Goal: Transaction & Acquisition: Purchase product/service

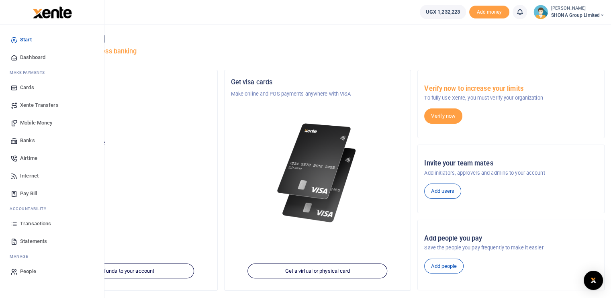
click at [40, 223] on span "Transactions" at bounding box center [35, 224] width 31 height 8
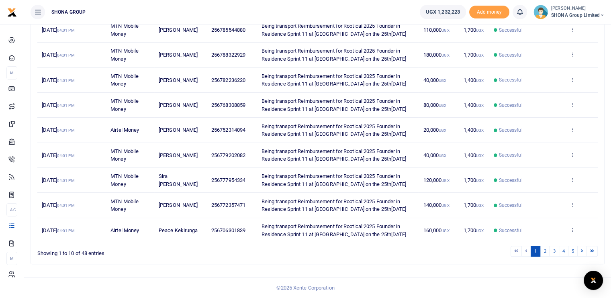
scroll to position [201, 0]
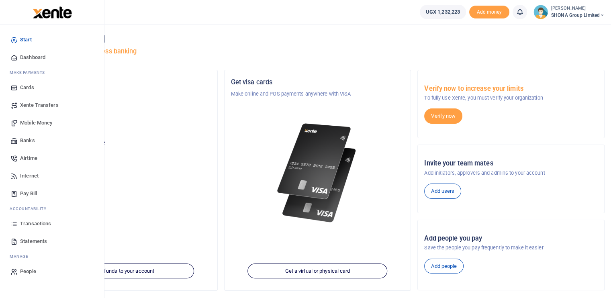
click at [40, 224] on span "Transactions" at bounding box center [35, 224] width 31 height 8
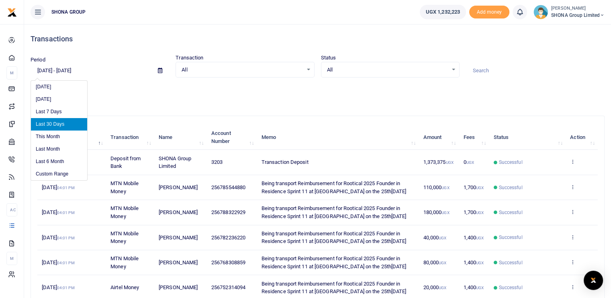
click at [87, 70] on input "09/11/2025 - 10/10/2025" at bounding box center [91, 71] width 121 height 14
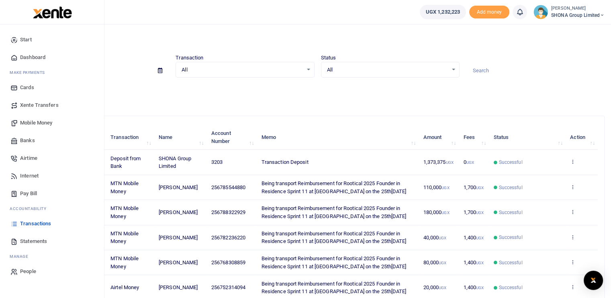
click at [26, 241] on span "Statements" at bounding box center [33, 241] width 27 height 8
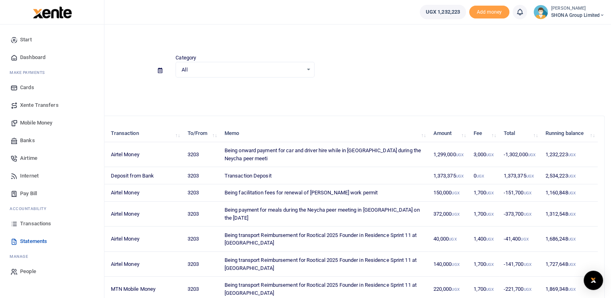
click at [35, 123] on span "Mobile Money" at bounding box center [36, 123] width 32 height 8
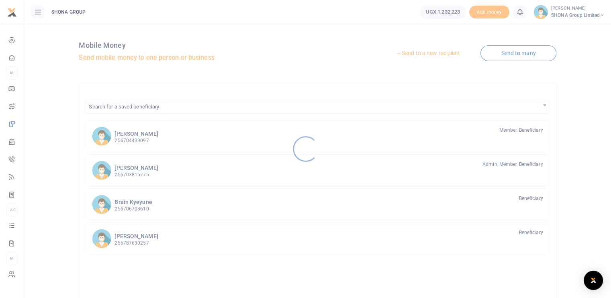
click at [135, 136] on div at bounding box center [305, 149] width 611 height 298
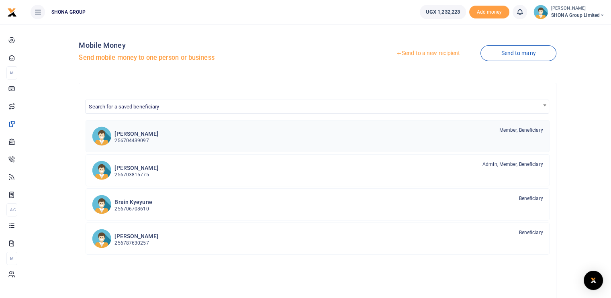
click at [133, 137] on p "256704439097" at bounding box center [135, 141] width 43 height 8
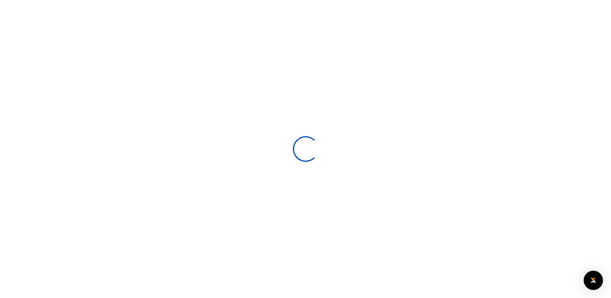
select select
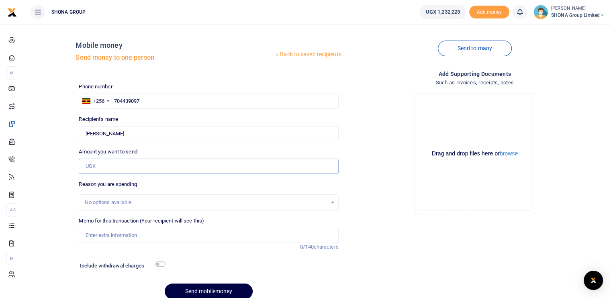
click at [101, 166] on input "Amount you want to send" at bounding box center [208, 166] width 259 height 15
type input "890,000"
click at [116, 231] on input "Memo for this transaction (Your recipient will see this)" at bounding box center [208, 235] width 259 height 15
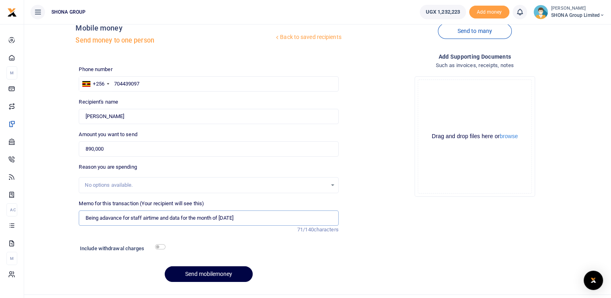
scroll to position [34, 0]
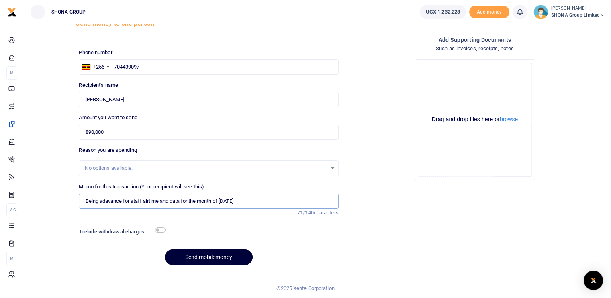
type input "Being adavance for staff airtime and data for the month of October 2025"
click at [217, 256] on button "Send mobilemoney" at bounding box center [209, 257] width 88 height 16
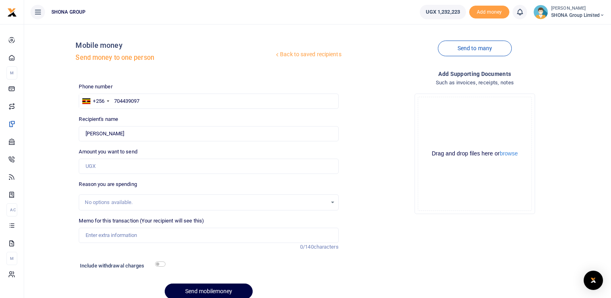
scroll to position [34, 0]
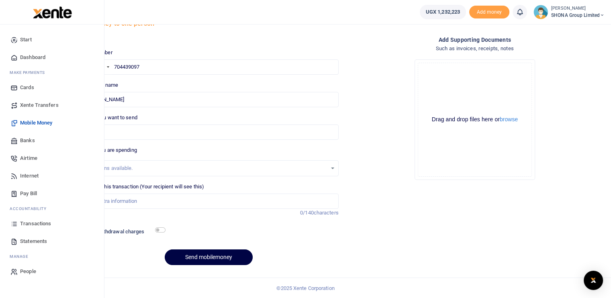
click at [33, 159] on span "Airtime" at bounding box center [28, 158] width 17 height 8
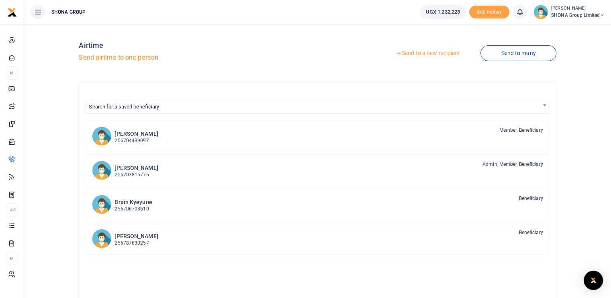
click at [428, 55] on link "Send to a new recipient" at bounding box center [428, 53] width 105 height 14
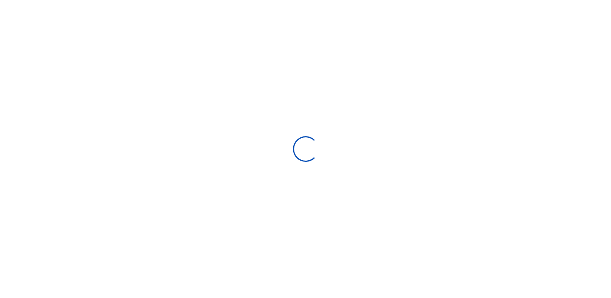
select select "Loading categories"
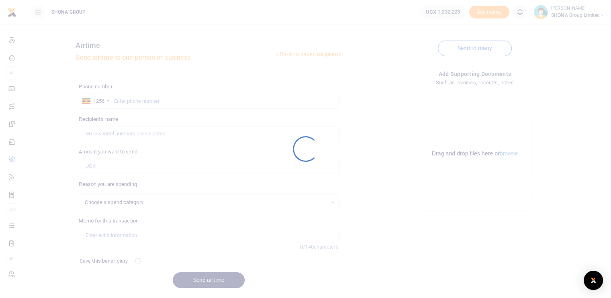
select select
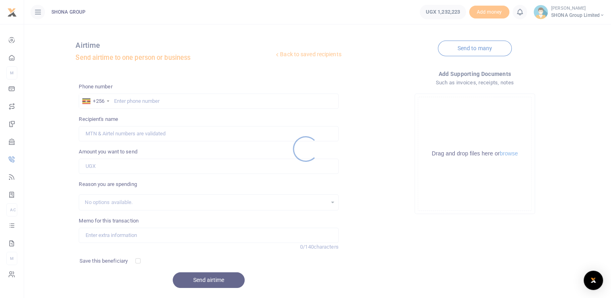
click at [143, 99] on div at bounding box center [305, 149] width 611 height 298
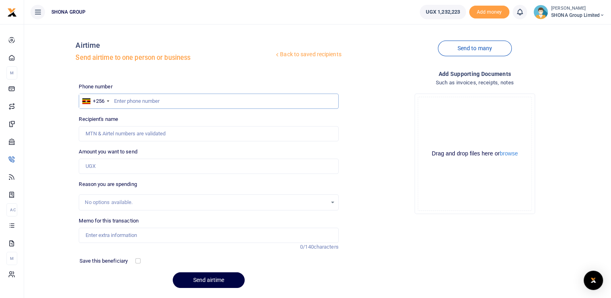
click at [132, 104] on input "text" at bounding box center [208, 101] width 259 height 15
paste input "788 995714"
click at [114, 101] on input "788 995714" at bounding box center [208, 101] width 259 height 15
click at [103, 136] on input "Recipient's name" at bounding box center [208, 133] width 259 height 15
click at [92, 167] on input "Amount you want to send" at bounding box center [208, 166] width 259 height 15
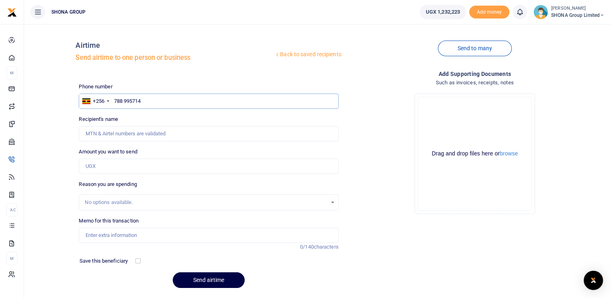
click at [124, 100] on input "788 995714" at bounding box center [208, 101] width 259 height 15
type input "788995714"
click at [113, 163] on input "Amount you want to send" at bounding box center [208, 166] width 259 height 15
click at [138, 101] on input "788995714" at bounding box center [208, 101] width 259 height 15
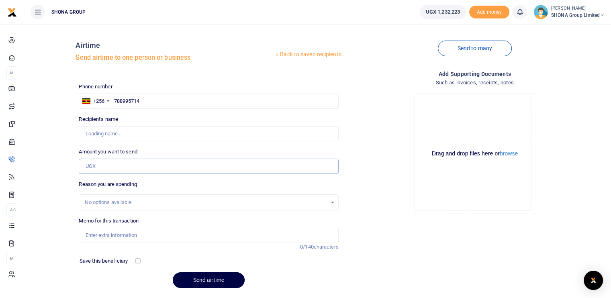
click at [145, 172] on input "Amount you want to send" at bounding box center [208, 166] width 259 height 15
type input "Stephen Kabagambe"
type input "60,000"
click at [109, 233] on input "Memo for this transaction" at bounding box center [208, 235] width 259 height 15
type input "Being staff airtime for the month of [DATE]"
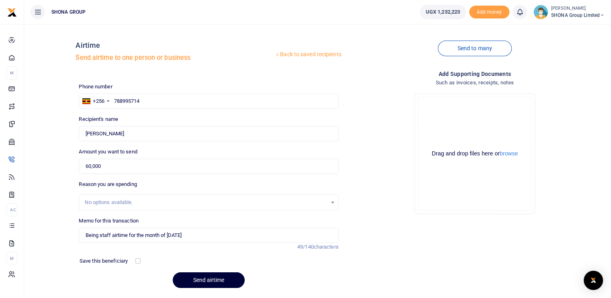
click at [201, 278] on button "Send airtime" at bounding box center [209, 280] width 72 height 16
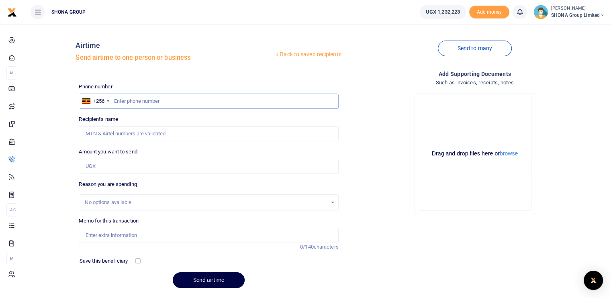
click at [124, 100] on input "text" at bounding box center [208, 101] width 259 height 15
paste input "774536061"
type input "774536061"
type input "[PERSON_NAME]"
type input "774536061"
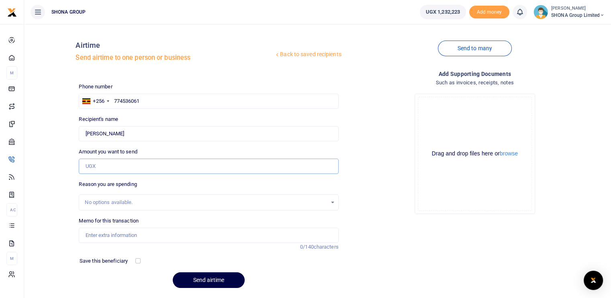
click at [108, 166] on input "Amount you want to send" at bounding box center [208, 166] width 259 height 15
type input "60,000"
click at [101, 233] on input "Memo for this transaction" at bounding box center [208, 235] width 259 height 15
type input "Being staff airtime for the month of [DATE]"
click at [201, 282] on button "Send airtime" at bounding box center [209, 280] width 72 height 16
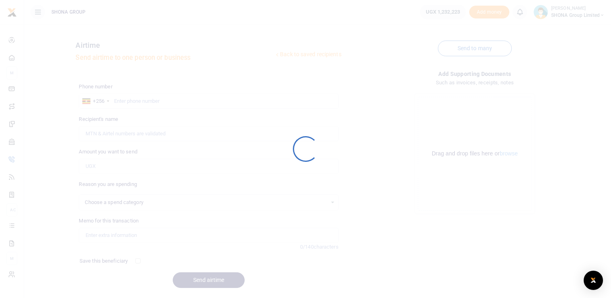
select select
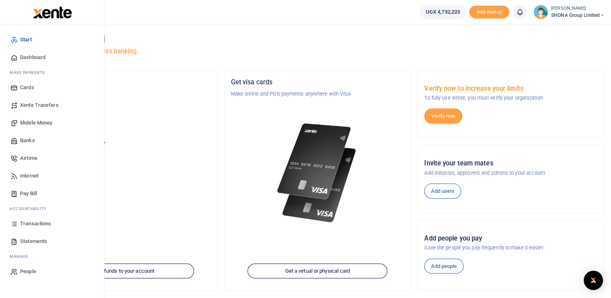
click at [26, 155] on span "Airtime" at bounding box center [28, 158] width 17 height 8
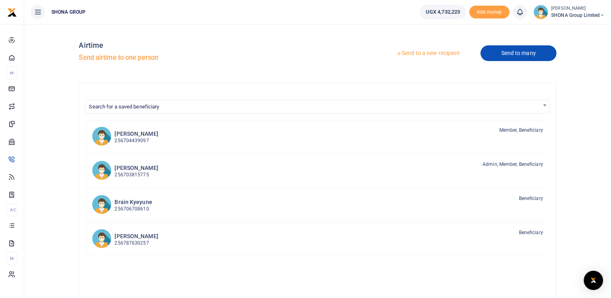
click at [513, 54] on link "Send to many" at bounding box center [518, 53] width 76 height 16
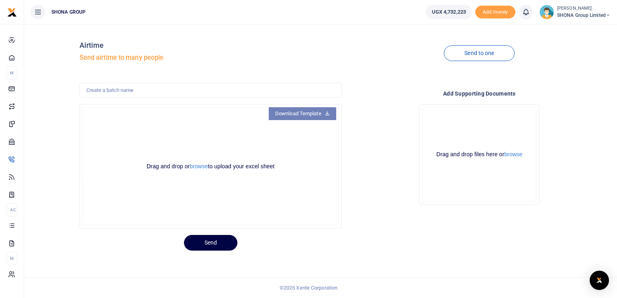
click at [308, 112] on link "Download Template" at bounding box center [302, 113] width 67 height 13
click at [198, 167] on button "browse" at bounding box center [199, 166] width 18 height 6
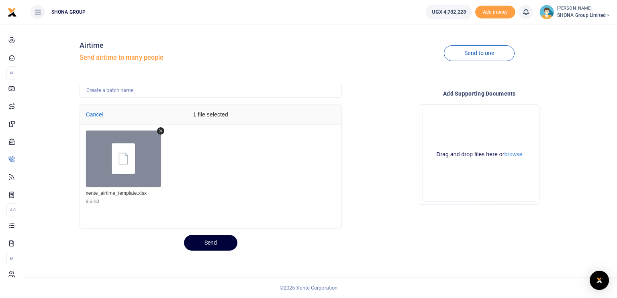
click at [206, 244] on button "Send" at bounding box center [210, 243] width 53 height 16
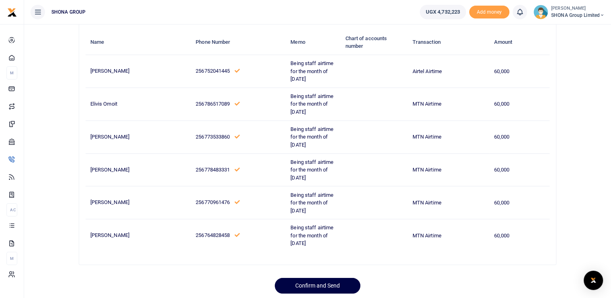
scroll to position [74, 0]
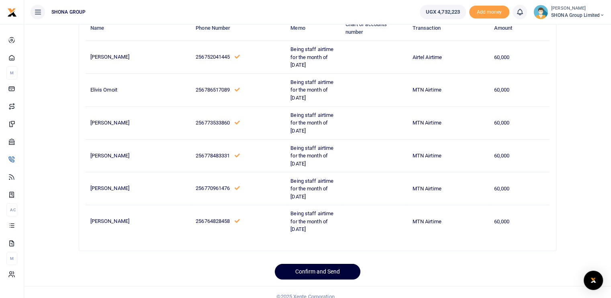
click at [324, 264] on button "Confirm and Send" at bounding box center [318, 272] width 86 height 16
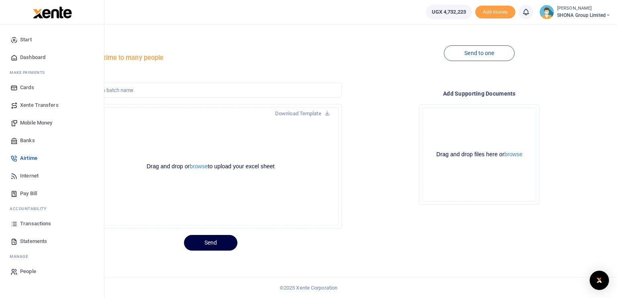
click at [39, 123] on span "Mobile Money" at bounding box center [36, 123] width 32 height 8
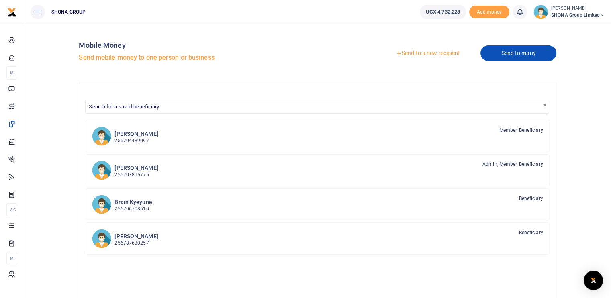
click at [511, 55] on link "Send to many" at bounding box center [518, 53] width 76 height 16
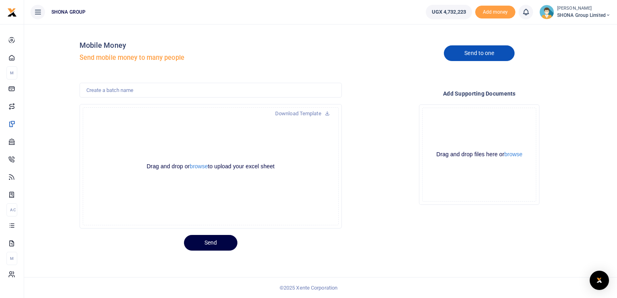
click at [485, 51] on link "Send to one" at bounding box center [479, 53] width 71 height 16
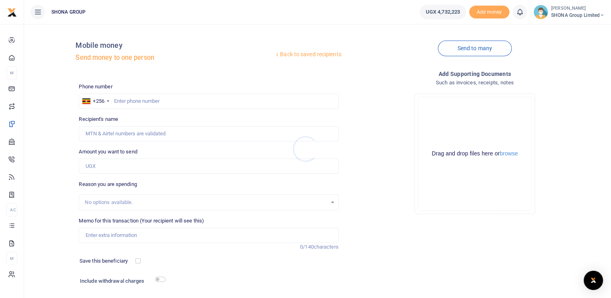
click at [132, 99] on div at bounding box center [305, 149] width 611 height 298
click at [133, 101] on input "text" at bounding box center [208, 101] width 259 height 15
paste input "[PHONE_NUMBER]"
click at [139, 101] on input "[PHONE_NUMBER]" at bounding box center [208, 101] width 259 height 15
click at [128, 100] on input "0777-954334" at bounding box center [208, 101] width 259 height 15
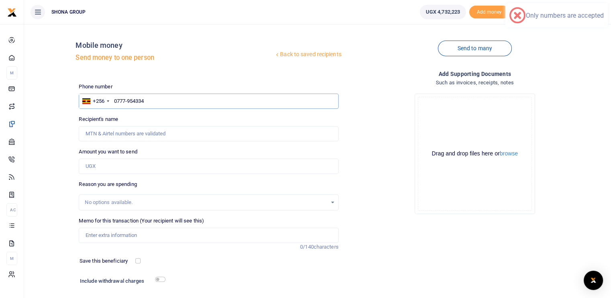
type input "0777954334"
type input "Sira [PERSON_NAME]"
type input "0777954334"
click at [116, 166] on input "Amount you want to send" at bounding box center [208, 166] width 259 height 15
paste input "648,000"
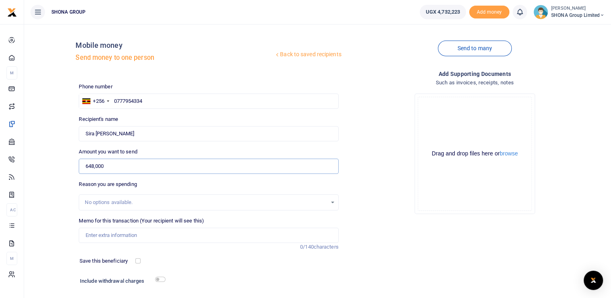
type input "648,000"
click at [109, 236] on input "Memo for this transaction (Your recipient will see this)" at bounding box center [208, 235] width 259 height 15
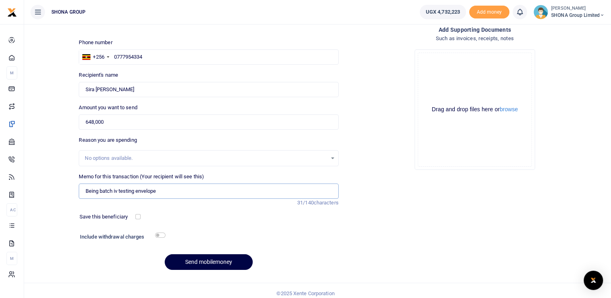
scroll to position [49, 0]
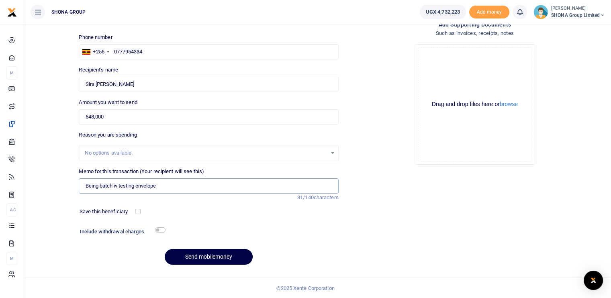
type input "Being batch iv testing envelope"
click at [493, 229] on div "Add supporting Documents Such as invoices, receipts, notes Drop your files here…" at bounding box center [475, 145] width 266 height 251
click at [204, 252] on button "Send mobilemoney" at bounding box center [209, 257] width 88 height 16
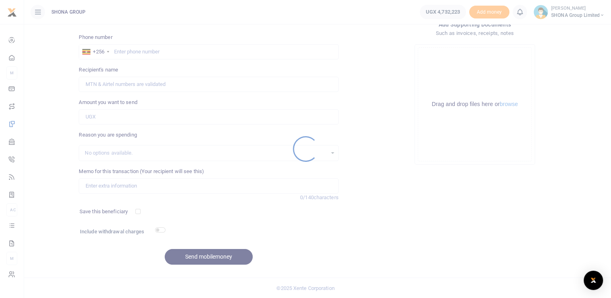
scroll to position [49, 0]
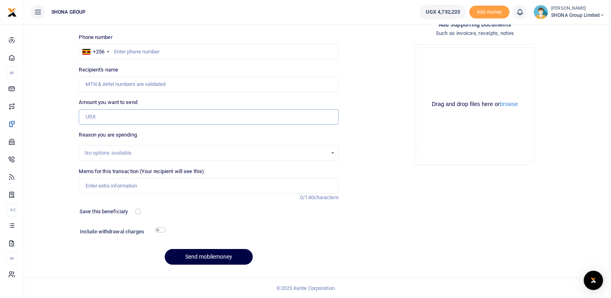
click at [111, 115] on input "Amount you want to send" at bounding box center [208, 116] width 259 height 15
paste input "365,000"
type input "365,000"
click at [127, 52] on input "text" at bounding box center [208, 51] width 259 height 15
paste input "758602867"
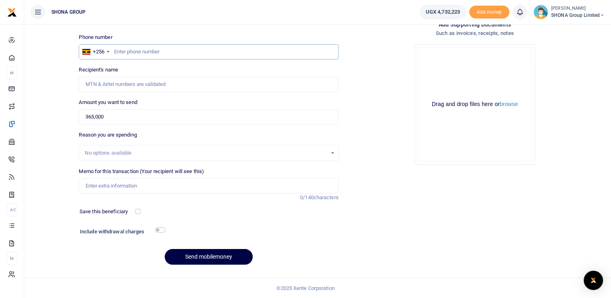
type input "758602867"
type input "[PERSON_NAME]"
type input "758602867"
click at [117, 181] on input "Memo for this transaction (Your recipient will see this)" at bounding box center [208, 185] width 259 height 15
type input "Being batch iv testing envelopes"
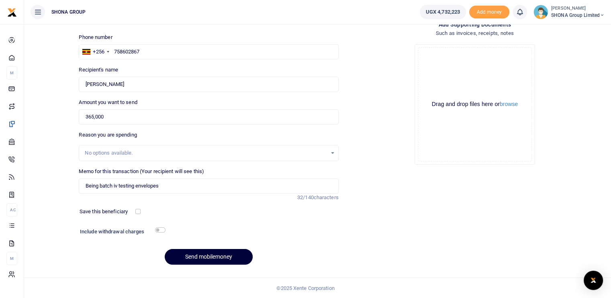
click at [203, 254] on button "Send mobilemoney" at bounding box center [209, 257] width 88 height 16
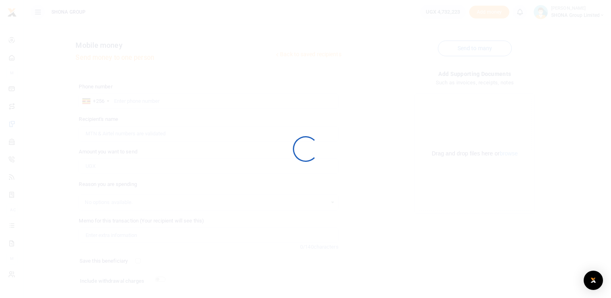
scroll to position [49, 0]
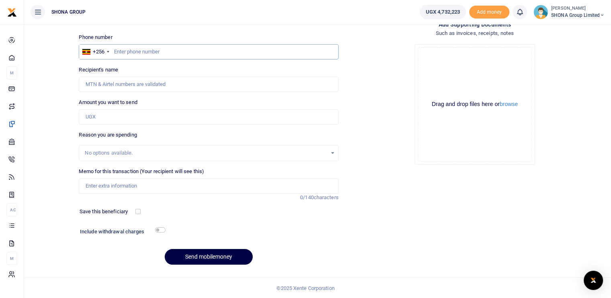
click at [138, 53] on input "text" at bounding box center [208, 51] width 259 height 15
paste input "772357471"
type input "772357471"
type input "Juliet Akumu"
type input "772357471"
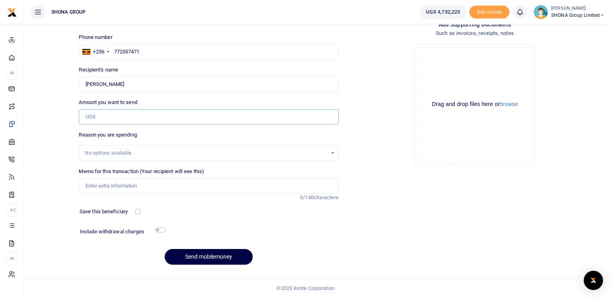
click at [114, 116] on input "Amount you want to send" at bounding box center [208, 116] width 259 height 15
paste input "1,160,000"
type input "1,160,000"
click at [114, 184] on input "Memo for this transaction (Your recipient will see this)" at bounding box center [208, 185] width 259 height 15
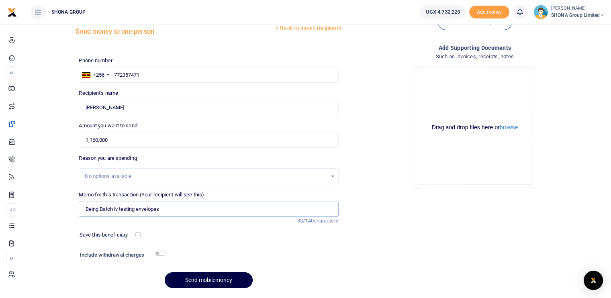
scroll to position [40, 0]
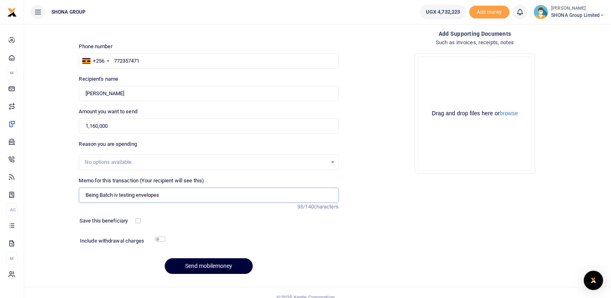
type input "Being Batch iv testing envelopes"
click at [198, 264] on button "Send mobilemoney" at bounding box center [209, 266] width 88 height 16
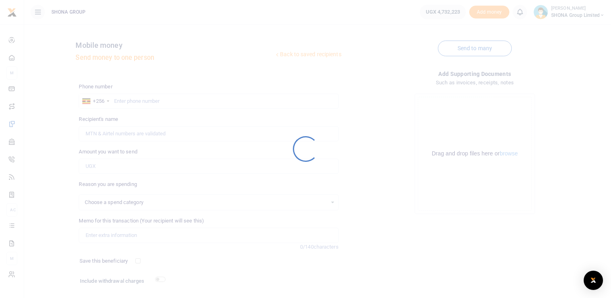
scroll to position [40, 0]
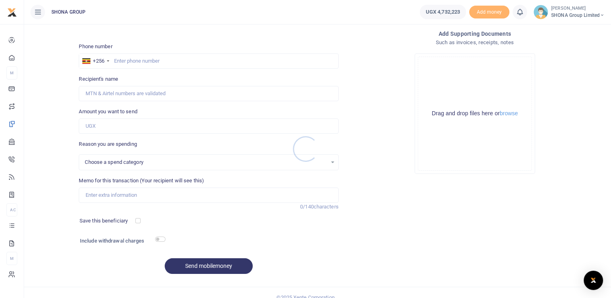
select select
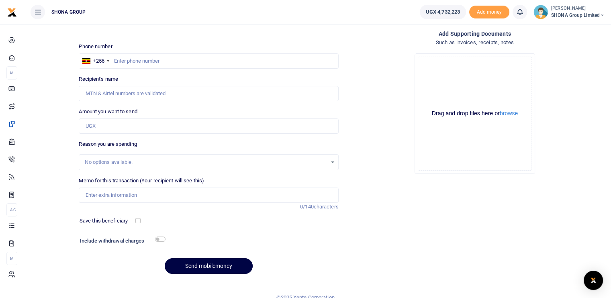
scroll to position [0, 0]
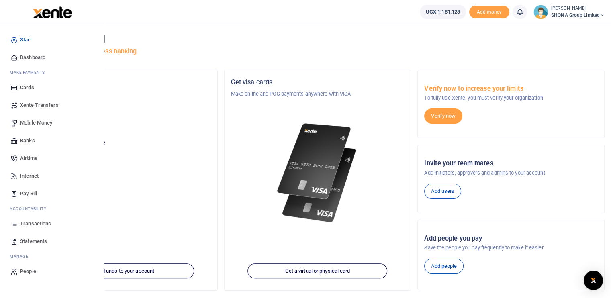
click at [35, 225] on span "Transactions" at bounding box center [35, 224] width 31 height 8
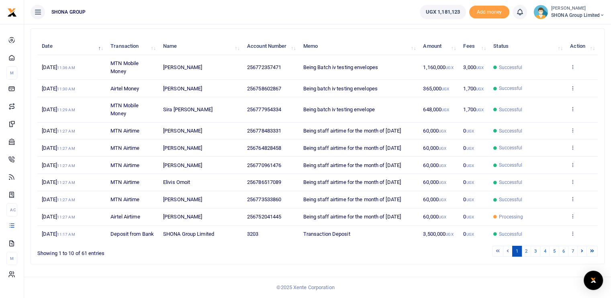
scroll to position [148, 0]
click at [529, 250] on link "2" at bounding box center [526, 251] width 10 height 11
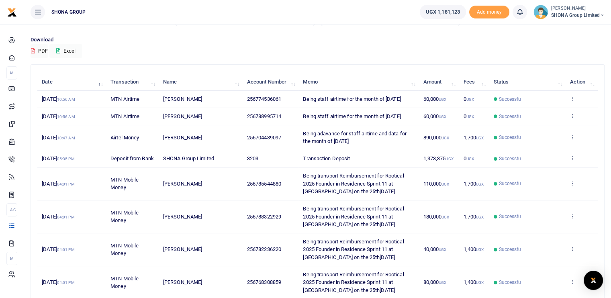
scroll to position [42, 0]
